Goal: Register for event/course

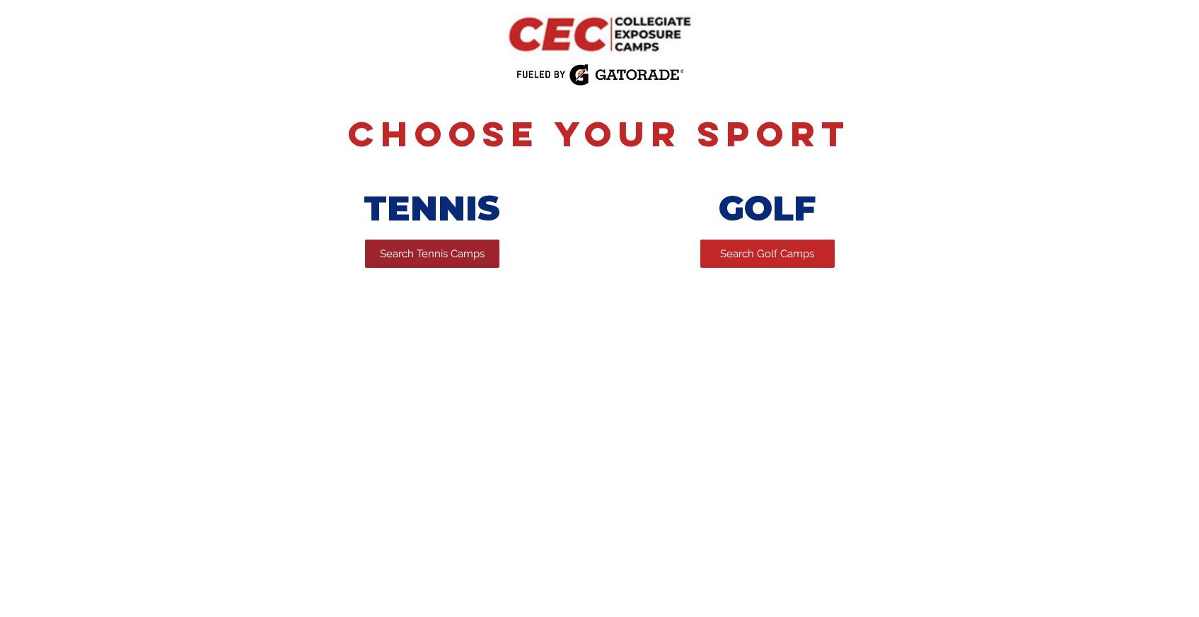
click at [407, 254] on span "Search Tennis Camps" at bounding box center [432, 254] width 105 height 15
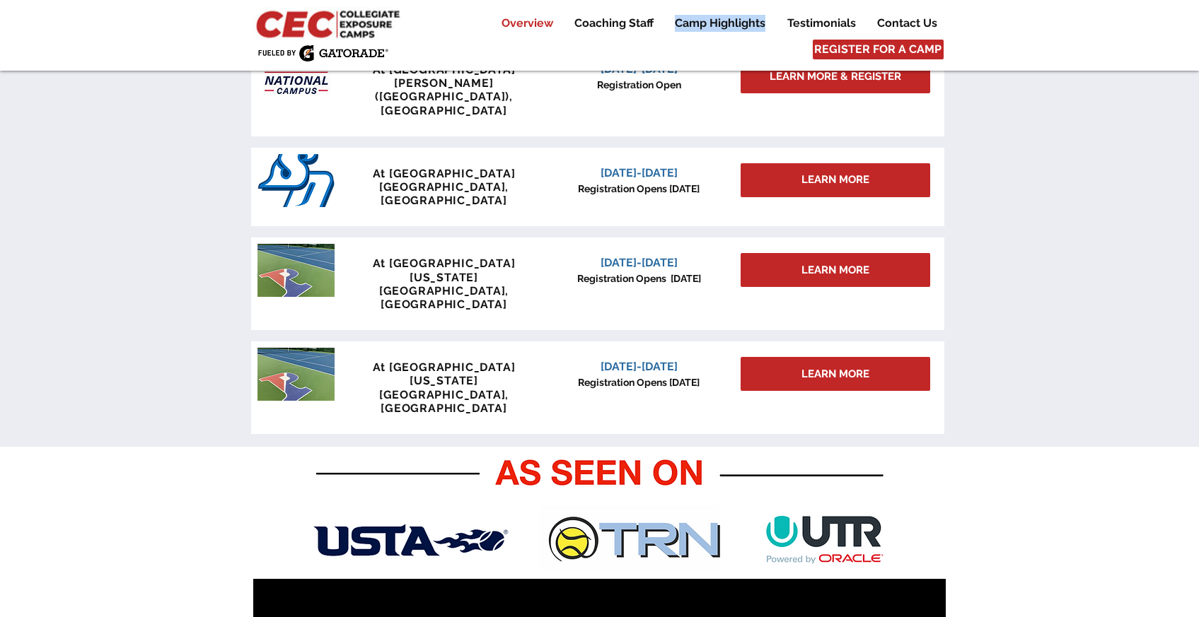
scroll to position [702, 0]
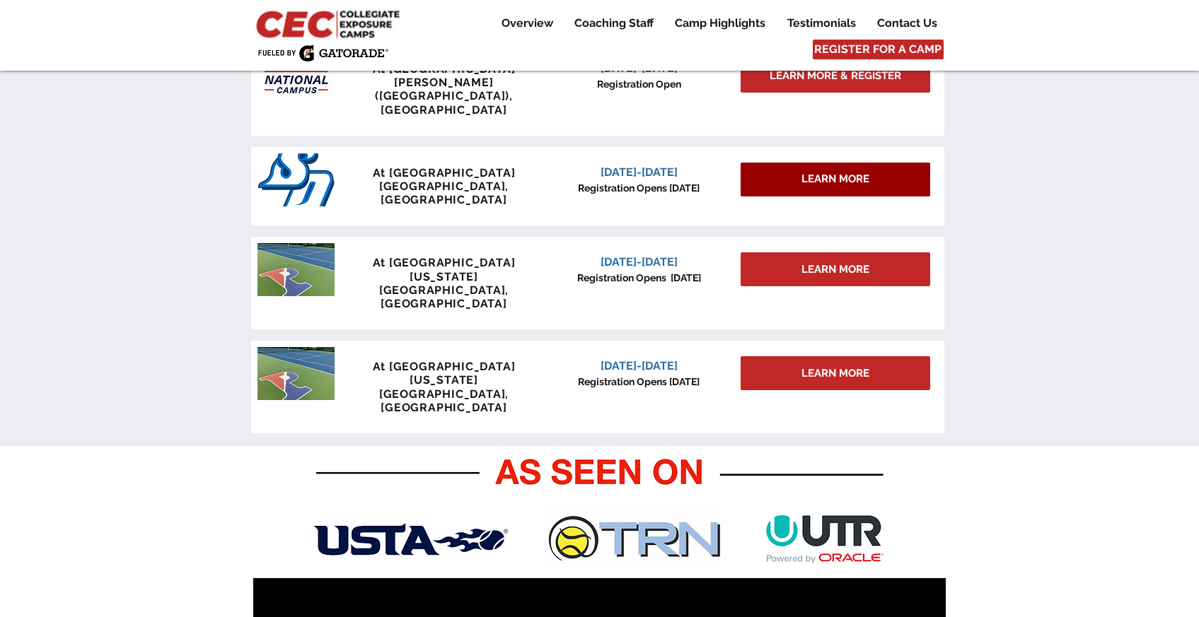
click at [899, 163] on div "LEARN MORE" at bounding box center [835, 180] width 190 height 34
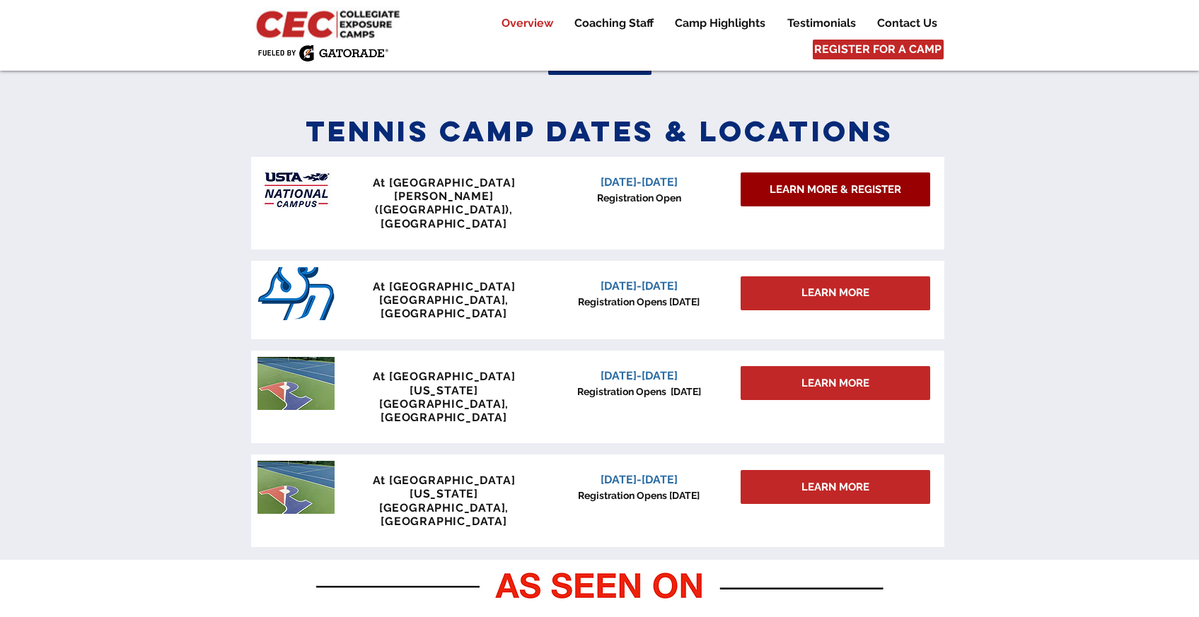
click at [842, 191] on span "LEARN MORE & REGISTER" at bounding box center [835, 189] width 132 height 15
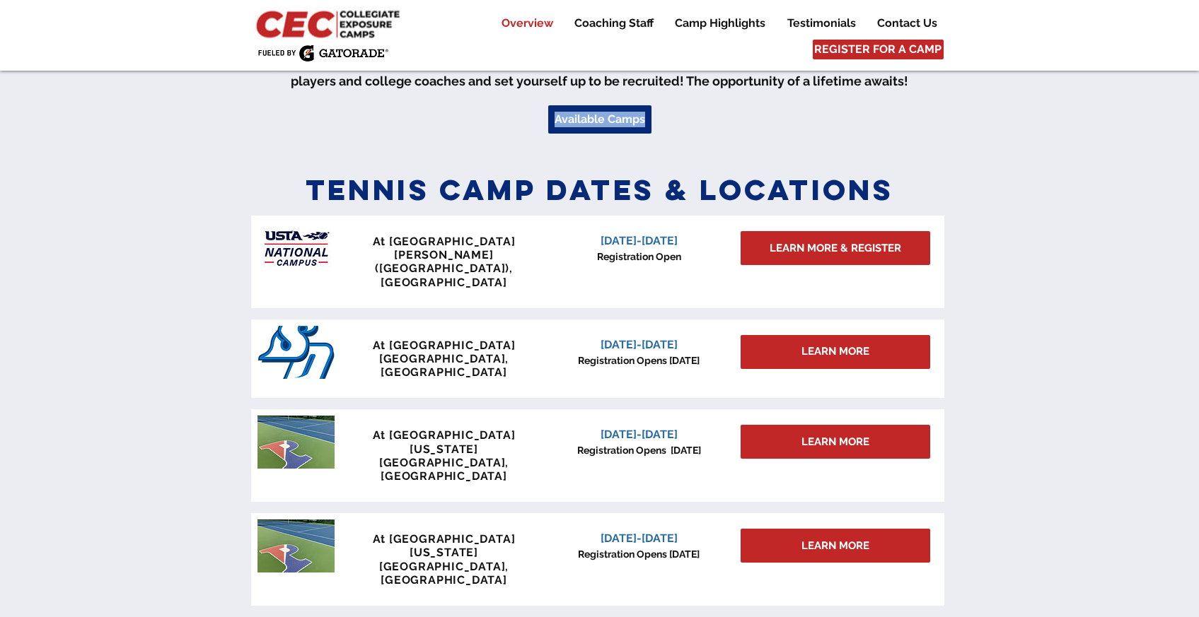
scroll to position [531, 0]
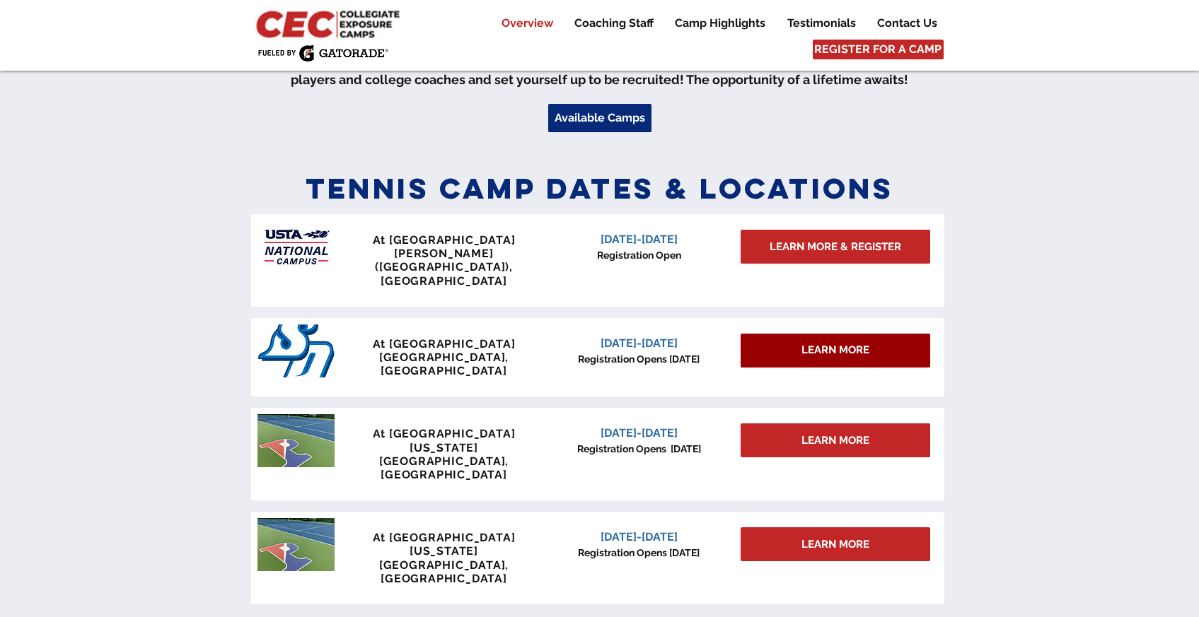
click at [897, 334] on div "LEARN MORE" at bounding box center [835, 351] width 190 height 34
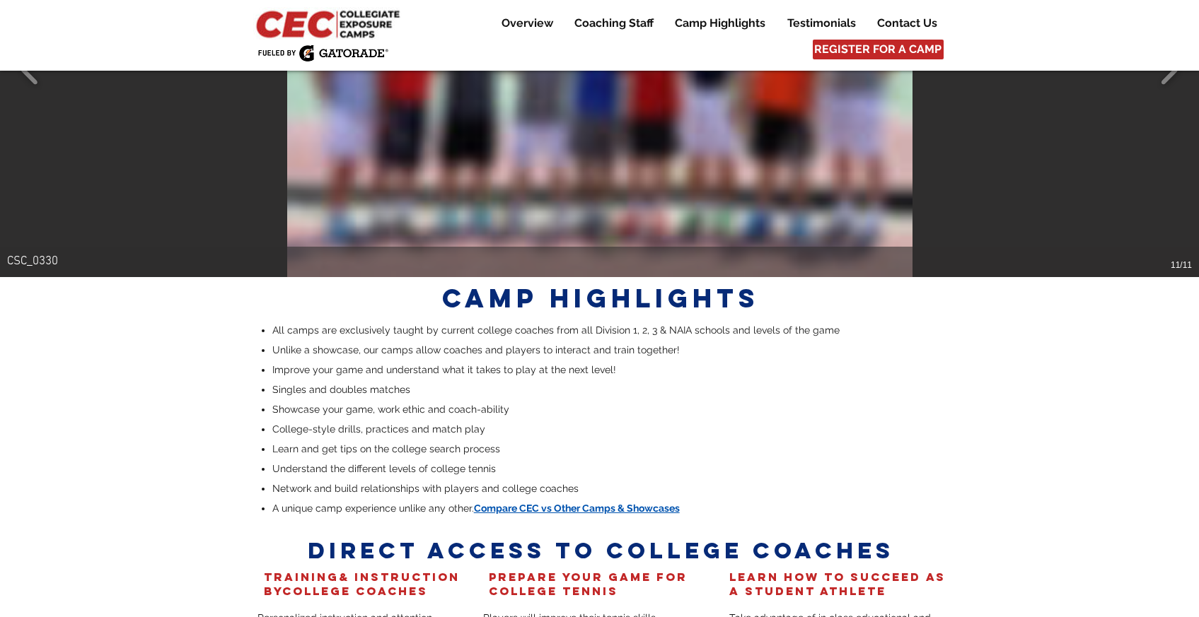
scroll to position [2119, 0]
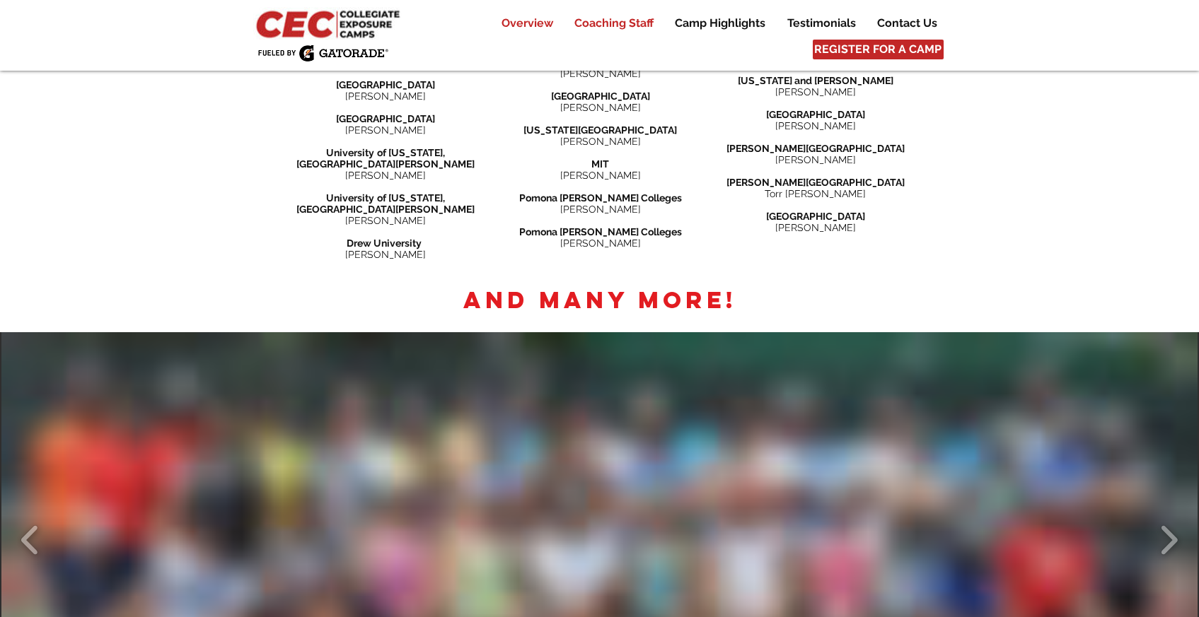
click at [532, 26] on p "Overview" at bounding box center [527, 23] width 66 height 17
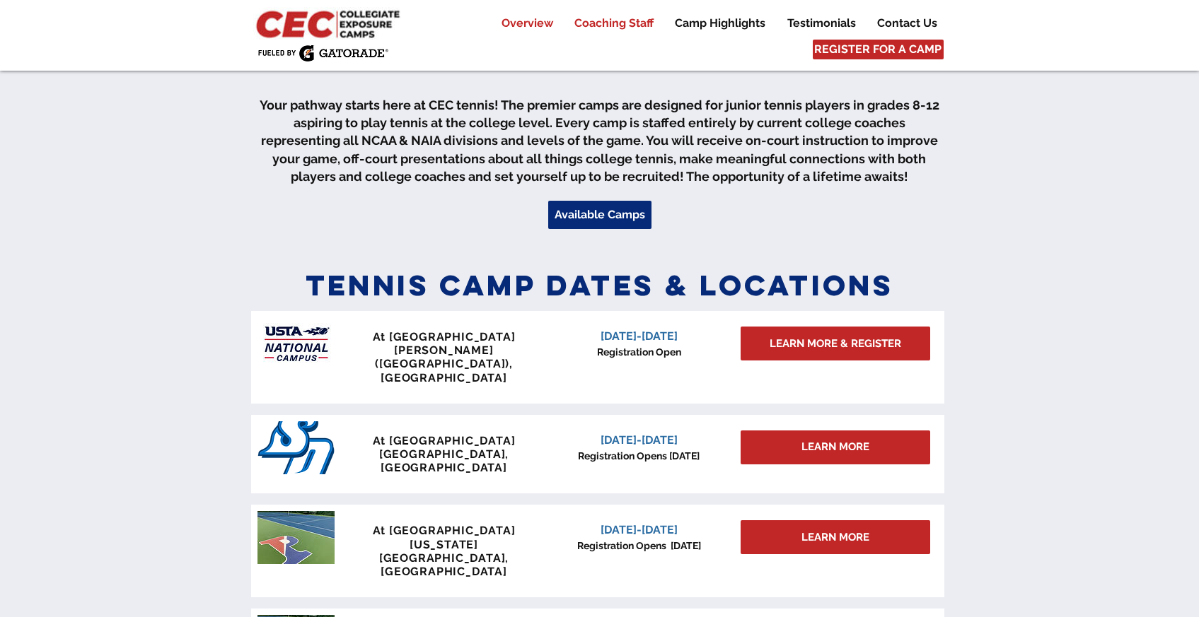
scroll to position [433, 0]
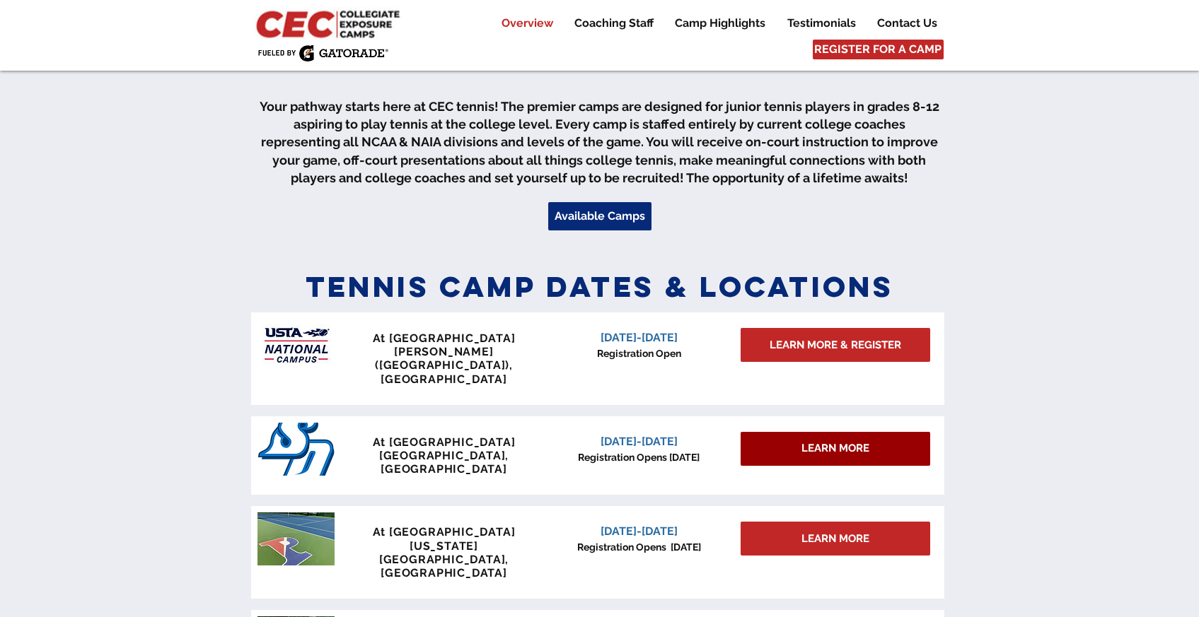
click at [854, 441] on span "LEARN MORE" at bounding box center [835, 448] width 68 height 15
click at [810, 441] on span "LEARN MORE" at bounding box center [835, 448] width 68 height 15
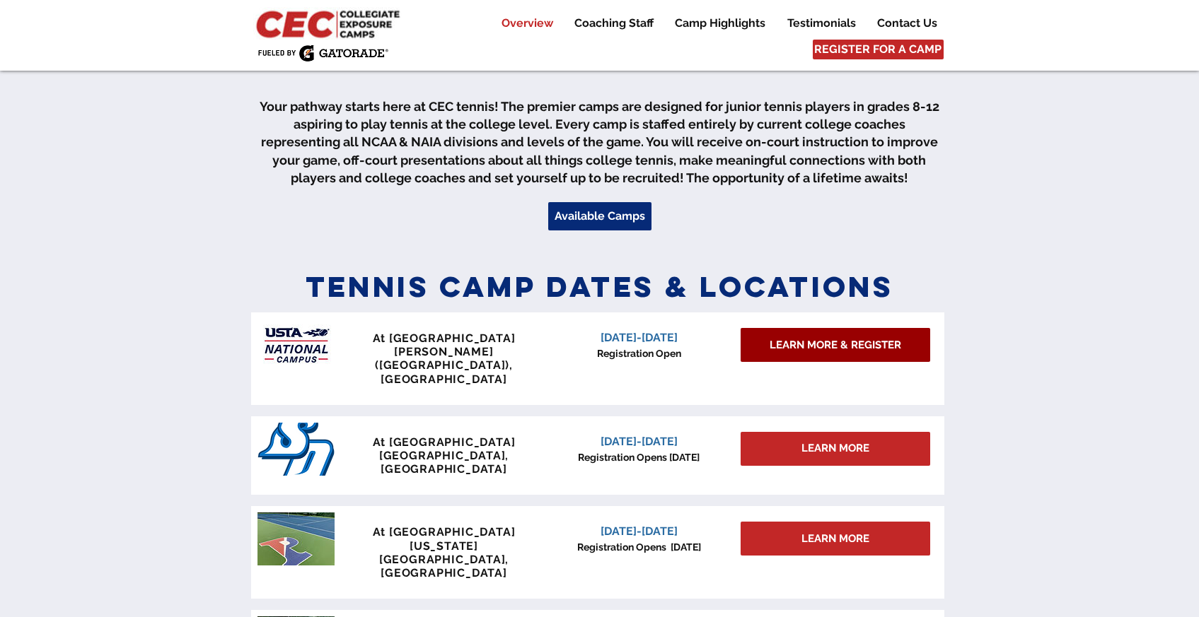
click at [815, 350] on span "LEARN MORE & REGISTER" at bounding box center [835, 345] width 132 height 15
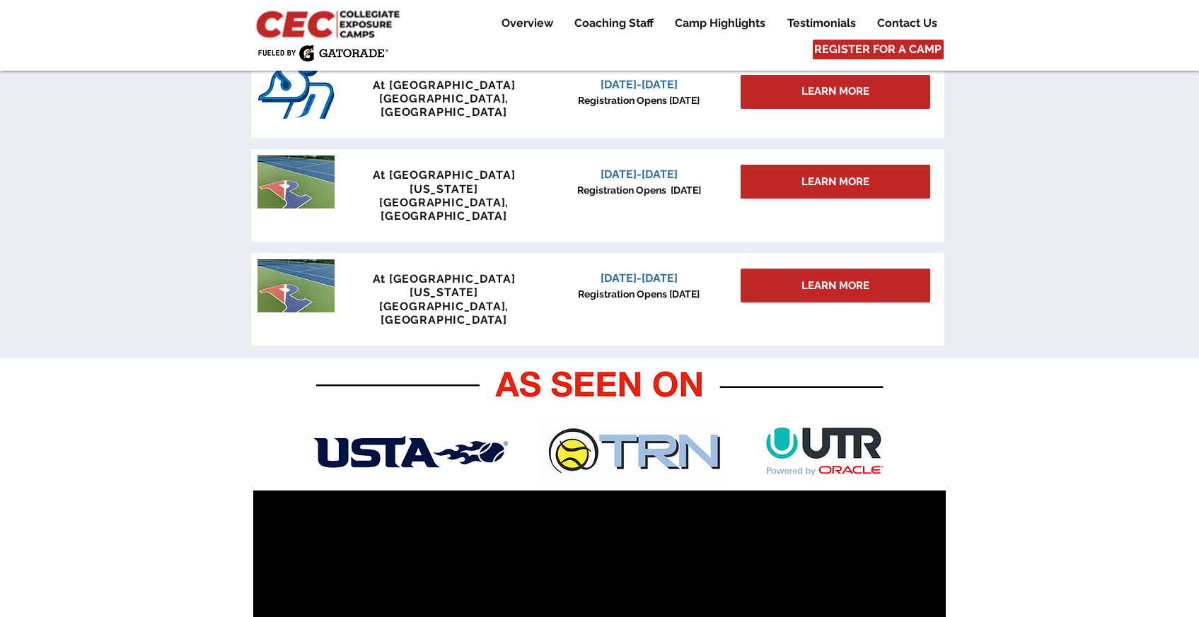
scroll to position [994, 0]
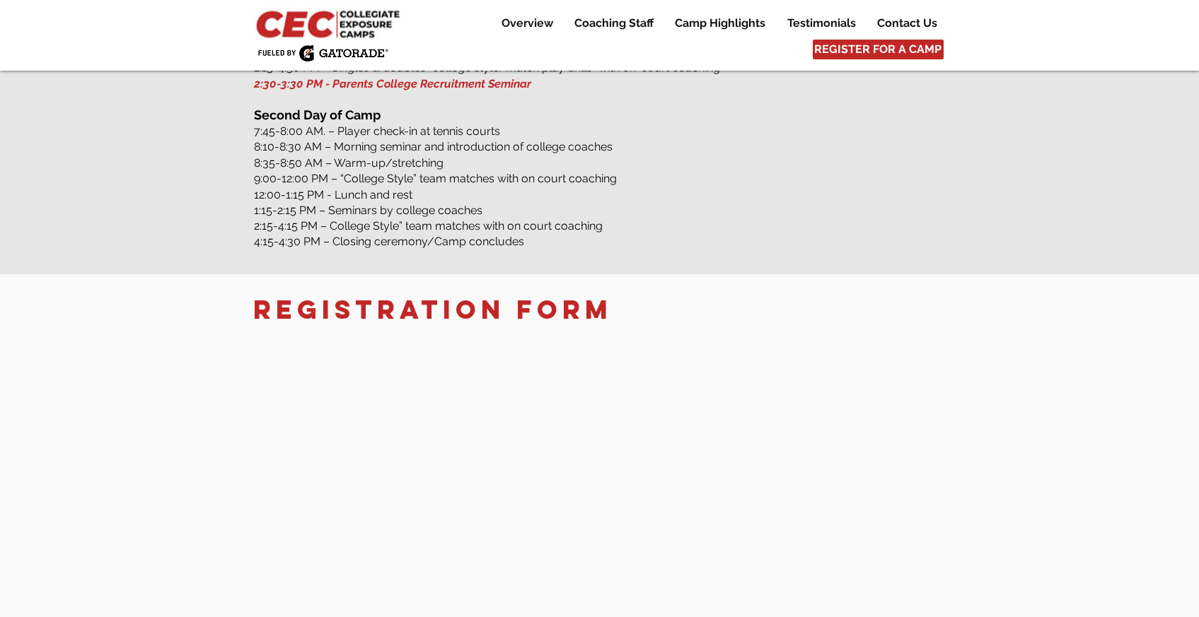
scroll to position [2165, 0]
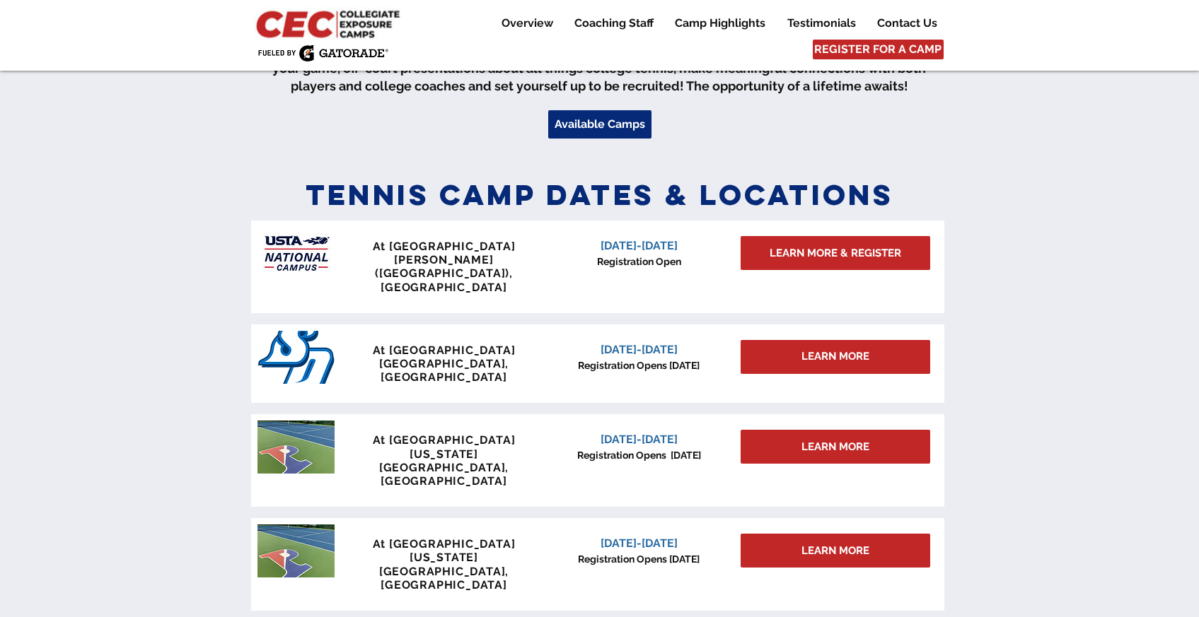
scroll to position [617, 0]
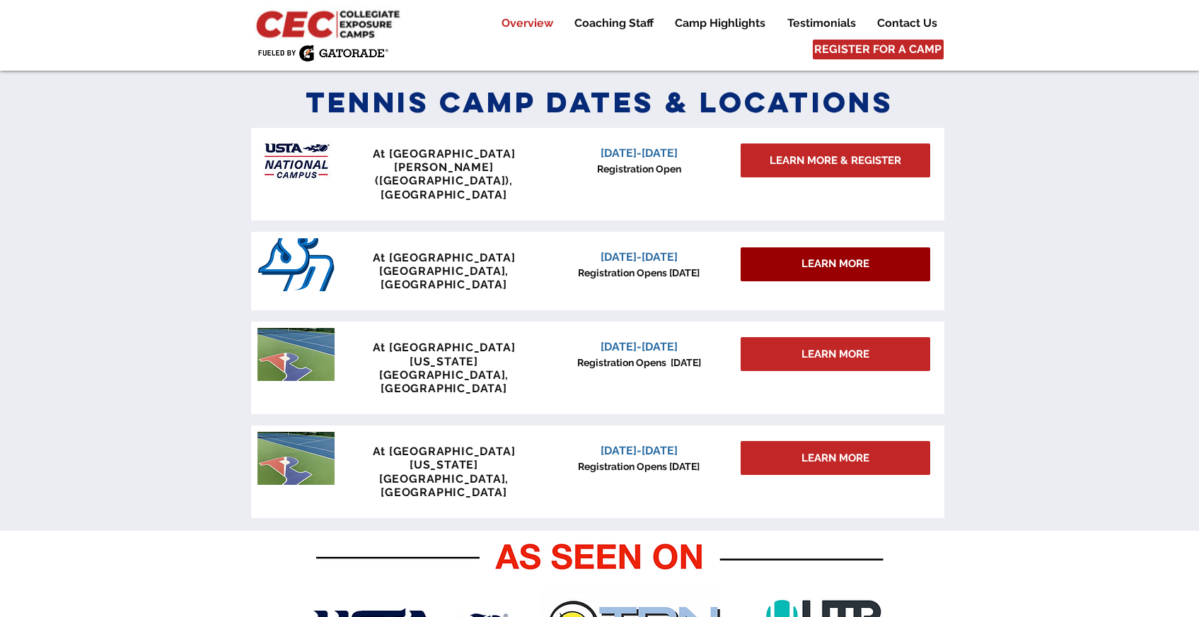
click at [818, 257] on span "LEARN MORE" at bounding box center [835, 264] width 68 height 15
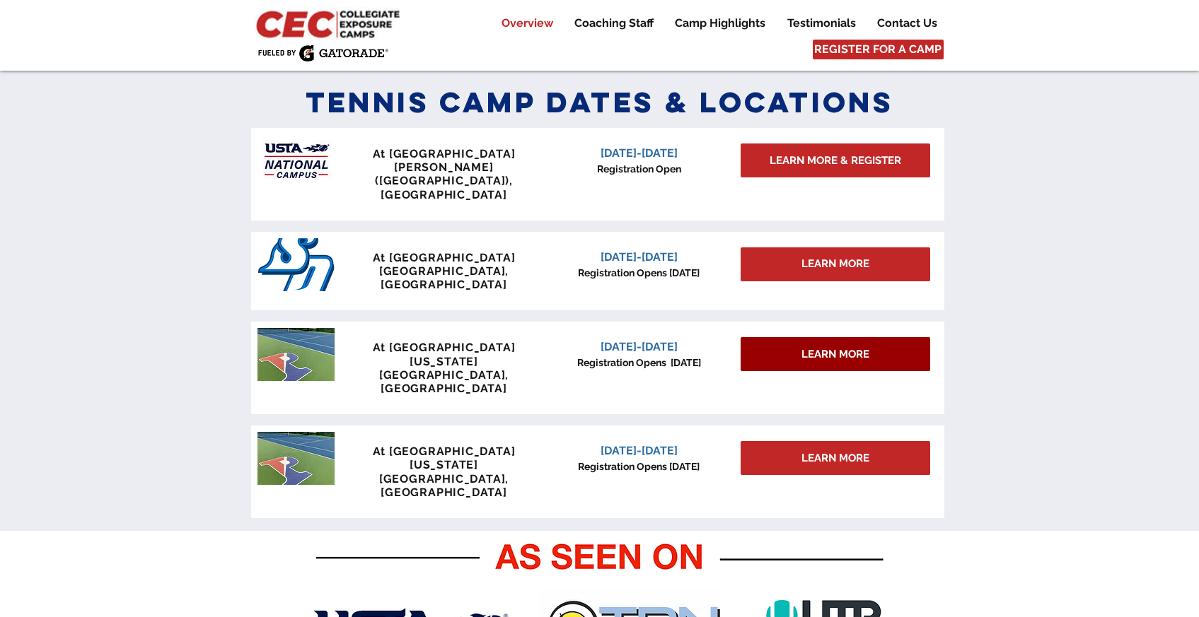
click at [851, 347] on span "LEARN MORE" at bounding box center [835, 354] width 68 height 15
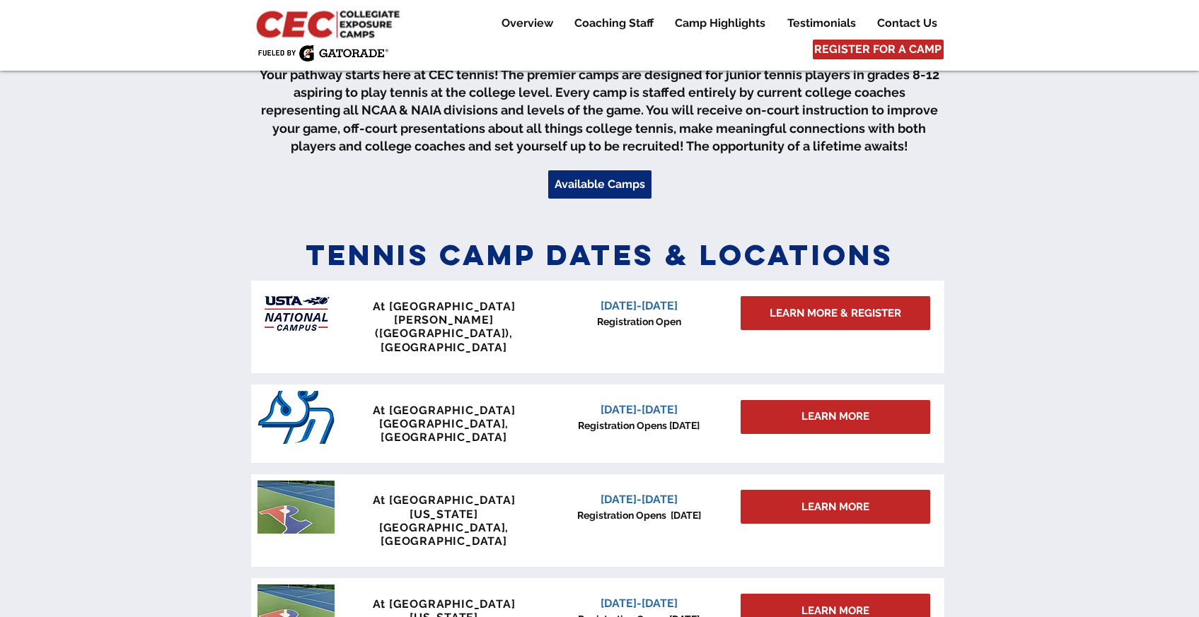
scroll to position [743, 0]
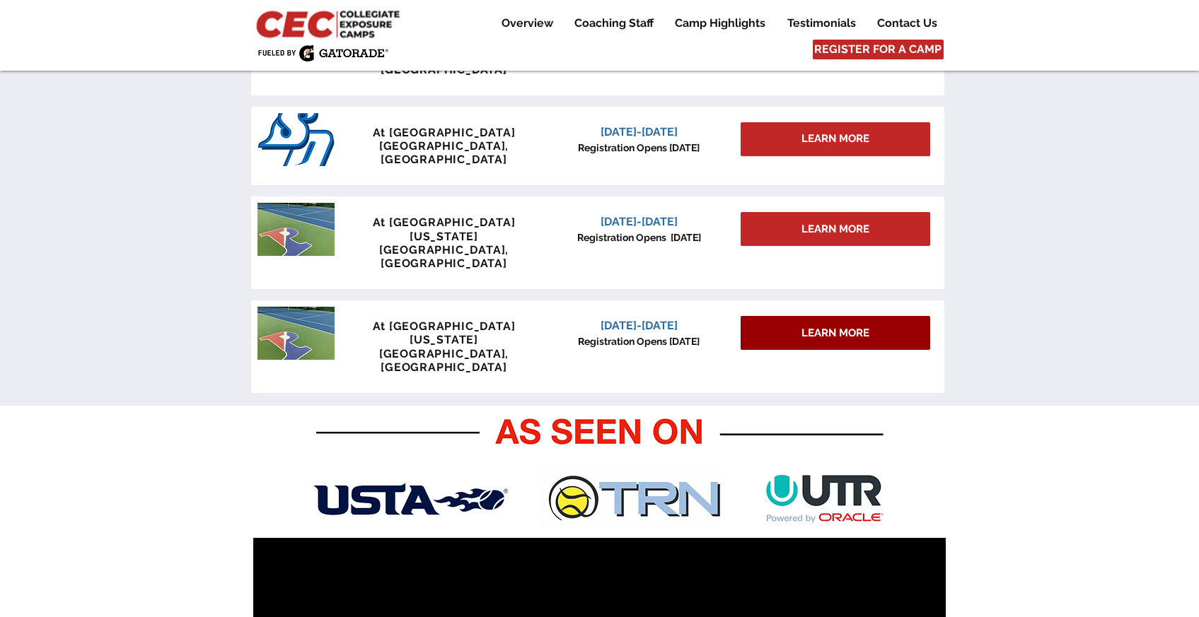
click at [835, 316] on link "LEARN MORE" at bounding box center [835, 333] width 190 height 34
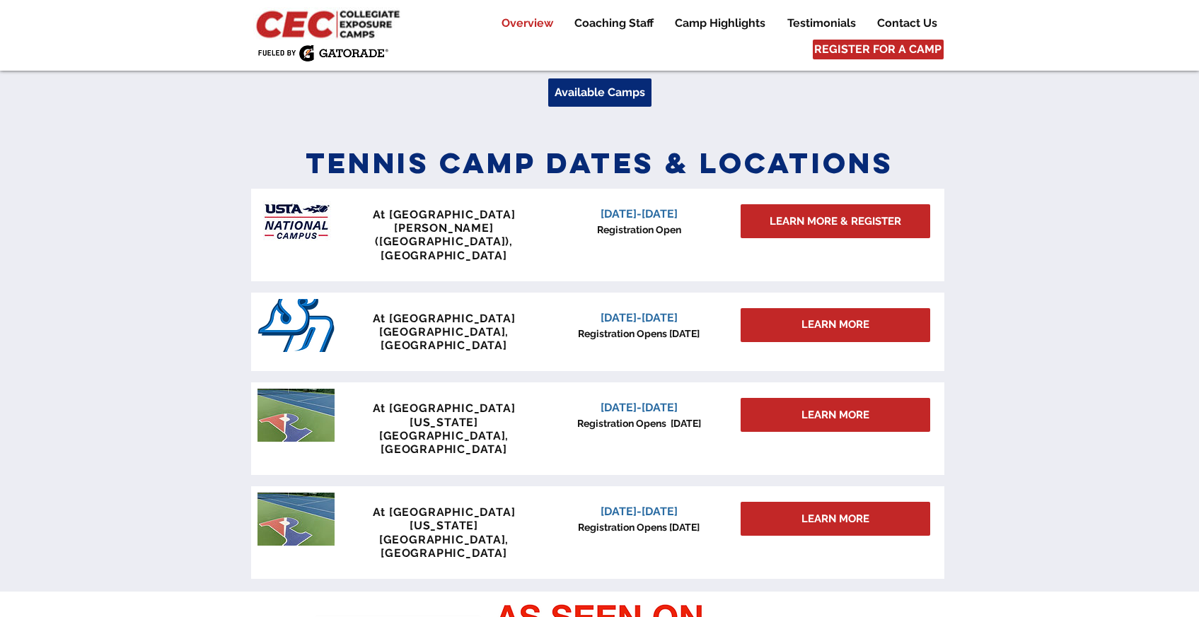
scroll to position [613, 0]
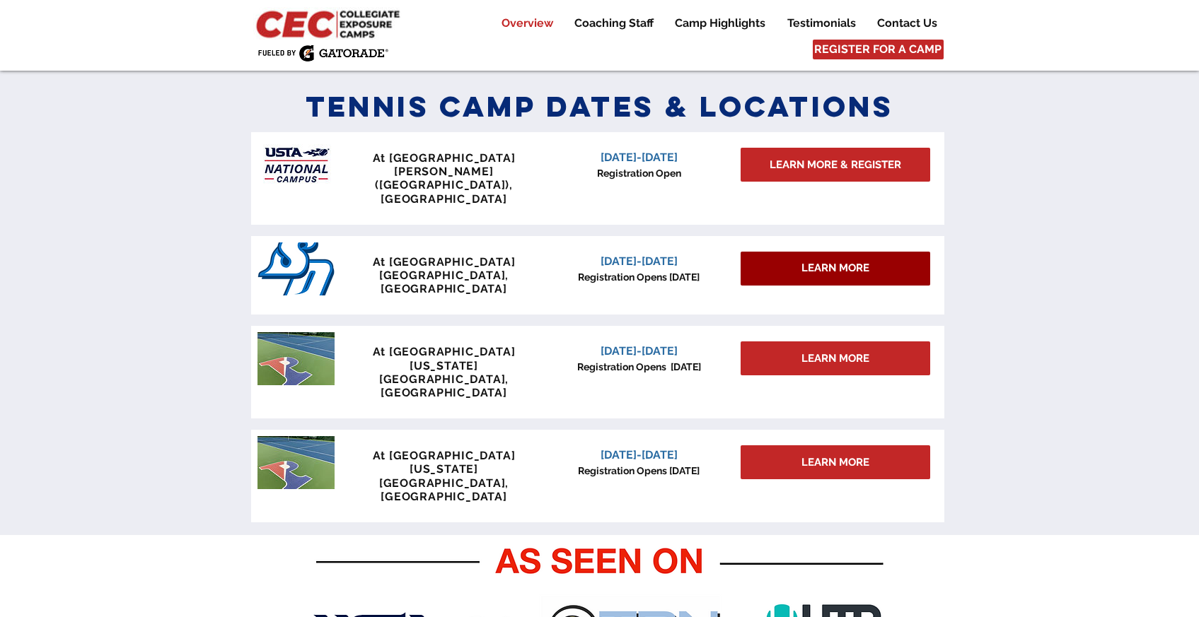
click at [778, 252] on div "LEARN MORE" at bounding box center [835, 269] width 190 height 34
click at [620, 255] on span "January 3-4, 2026" at bounding box center [638, 261] width 77 height 13
click at [465, 255] on span "At University of San Diego" at bounding box center [444, 261] width 143 height 13
drag, startPoint x: 453, startPoint y: 255, endPoint x: 475, endPoint y: 254, distance: 21.3
click at [453, 269] on span "San Diego, CA" at bounding box center [443, 282] width 129 height 27
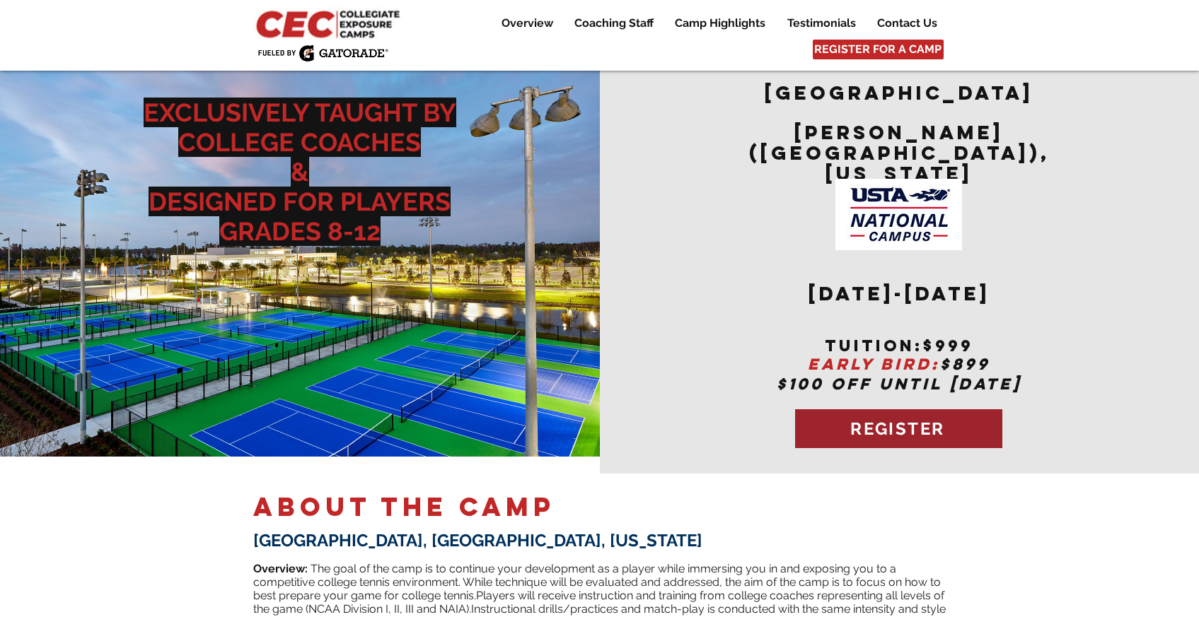
click at [924, 419] on span "REGISTER" at bounding box center [897, 429] width 94 height 21
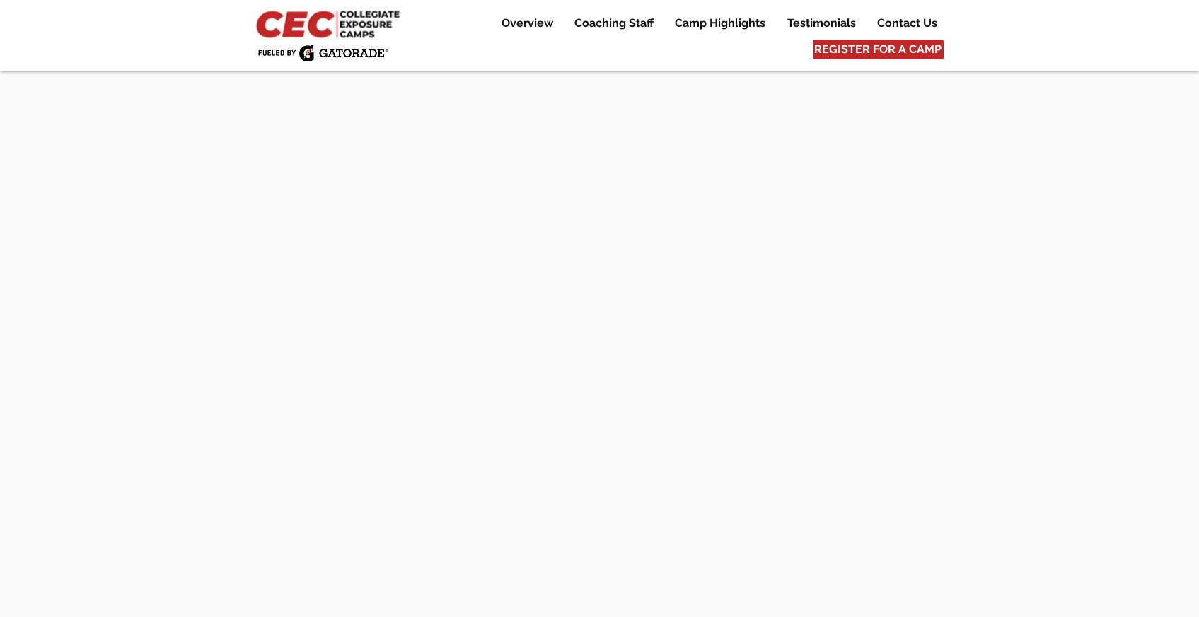
scroll to position [3921, 0]
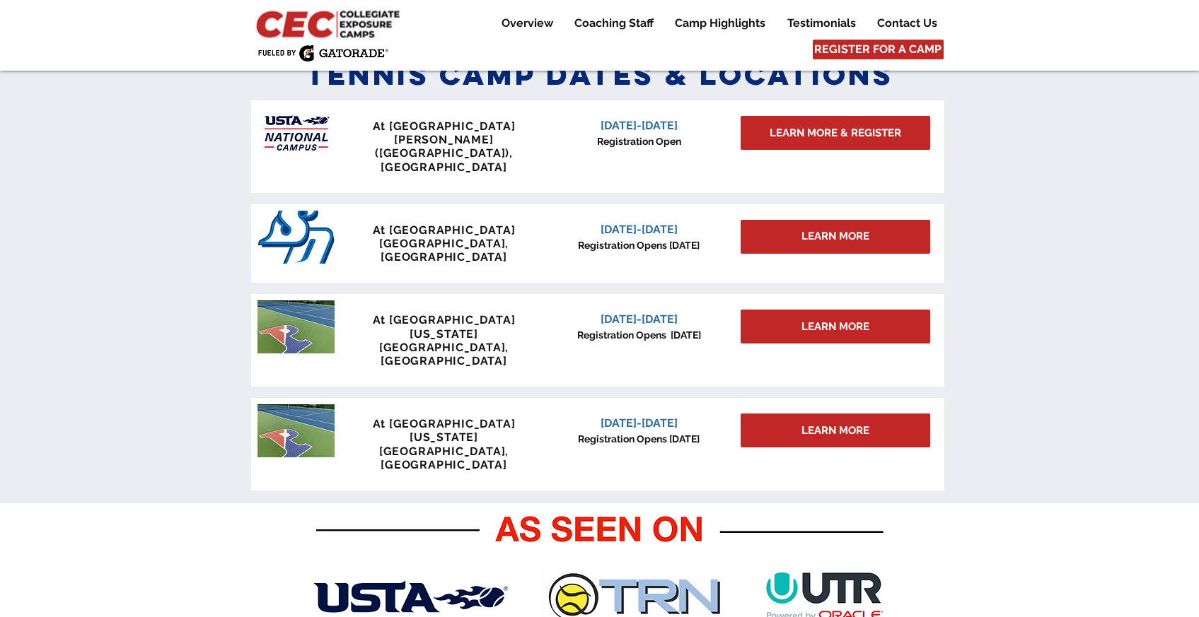
scroll to position [648, 0]
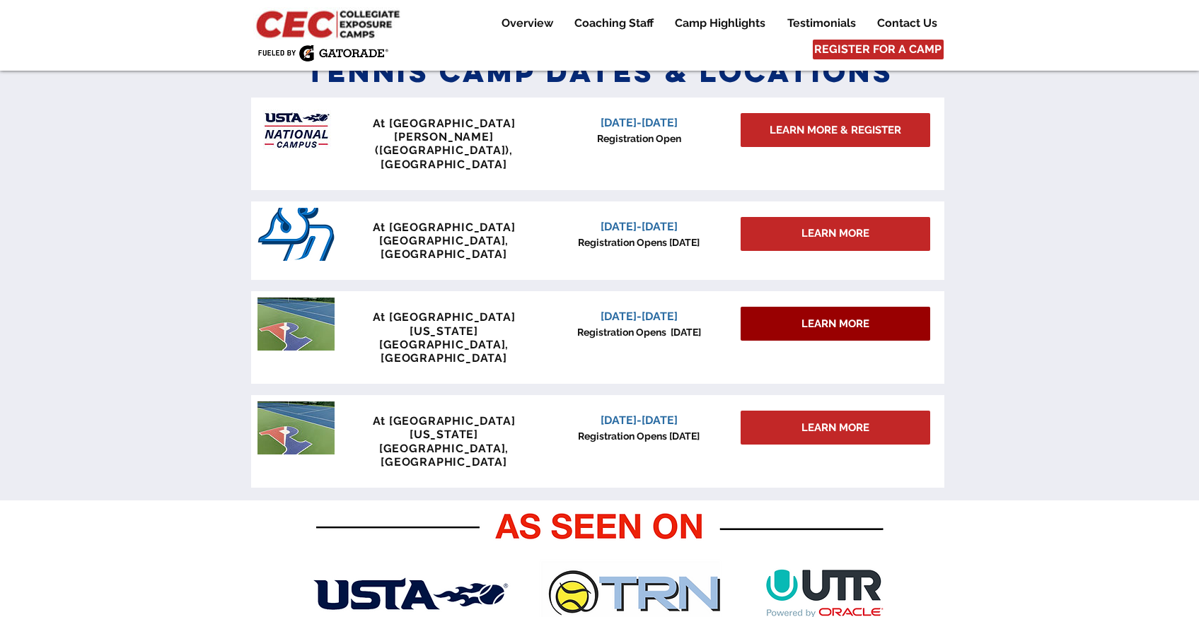
click at [828, 317] on span "LEARN MORE" at bounding box center [835, 324] width 68 height 15
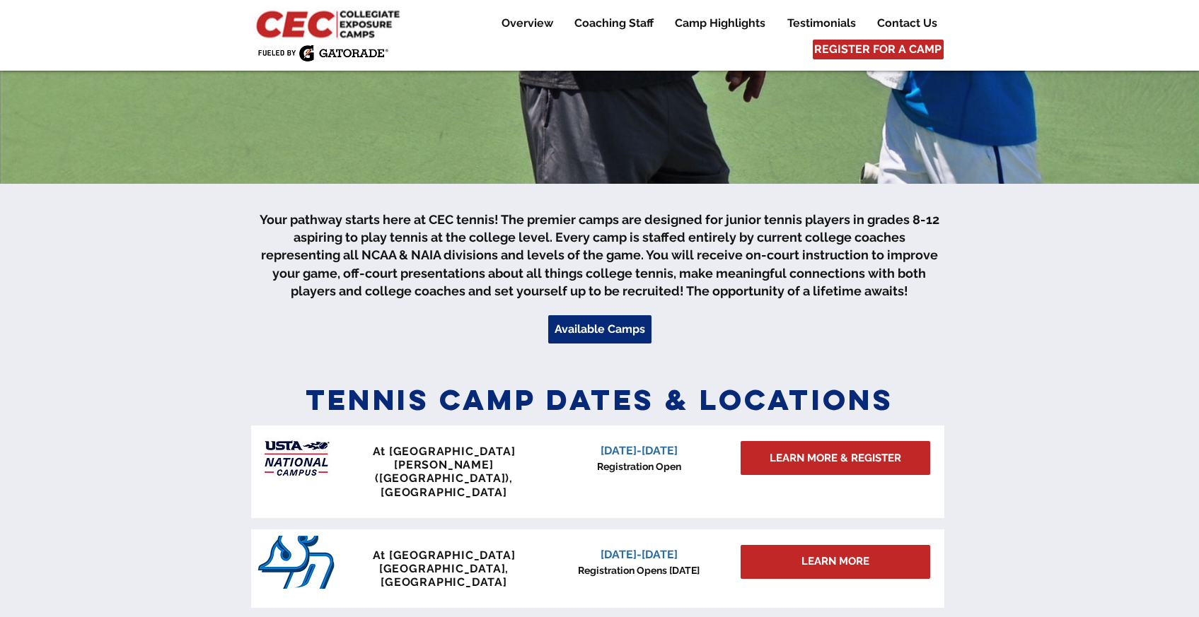
scroll to position [517, 0]
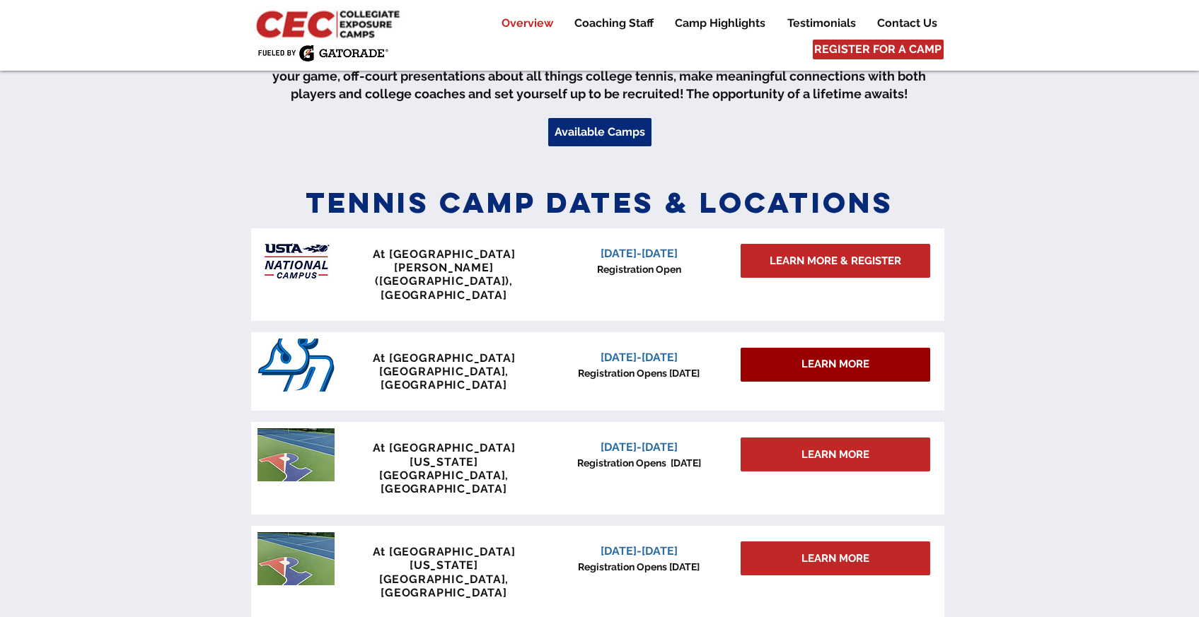
click at [896, 348] on div "LEARN MORE" at bounding box center [835, 365] width 190 height 34
click at [855, 357] on span "LEARN MORE" at bounding box center [835, 364] width 68 height 15
click at [636, 351] on span "January 3-4, 2026" at bounding box center [638, 357] width 77 height 13
click at [450, 351] on span "At University of San Diego" at bounding box center [444, 357] width 143 height 13
click at [305, 339] on img at bounding box center [295, 365] width 77 height 53
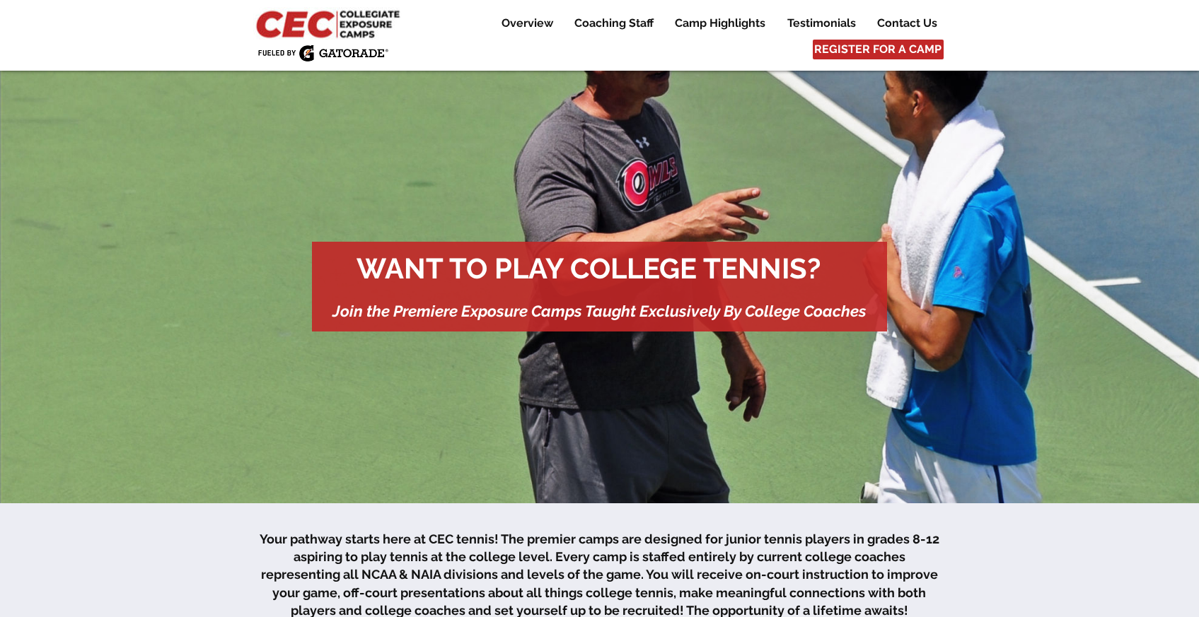
scroll to position [0, 0]
